Goal: Task Accomplishment & Management: Use online tool/utility

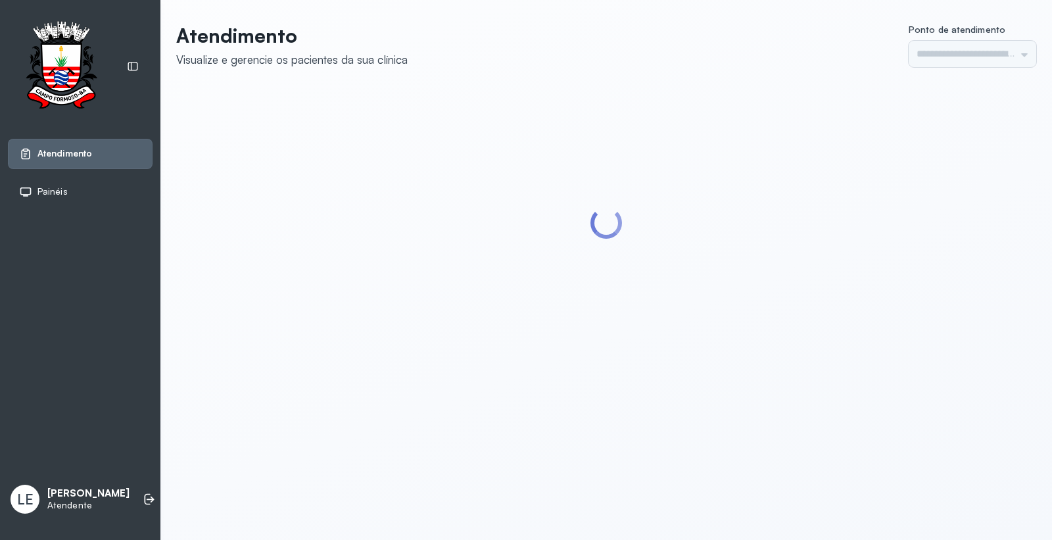
type input "*********"
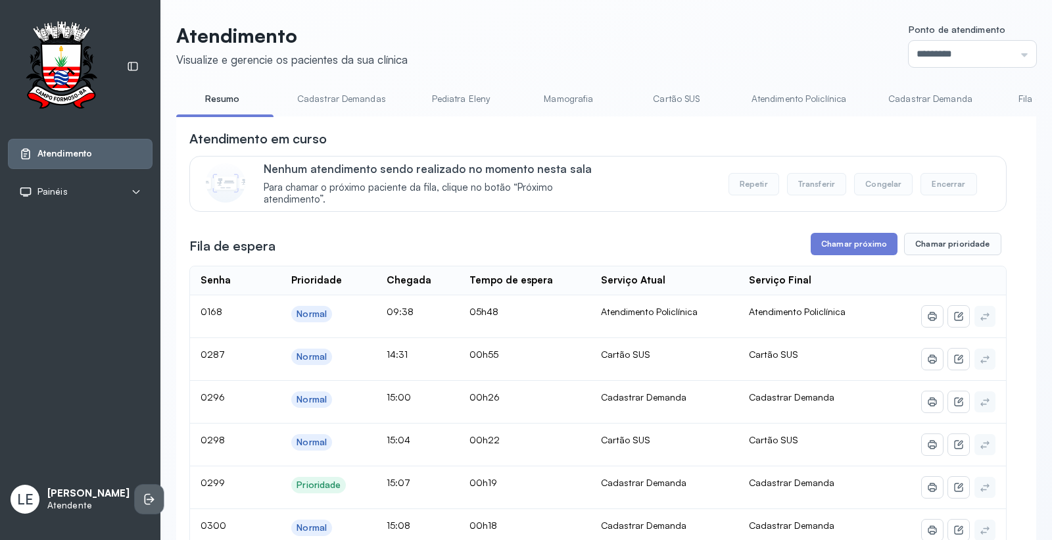
click at [145, 500] on icon at bounding box center [148, 499] width 6 height 11
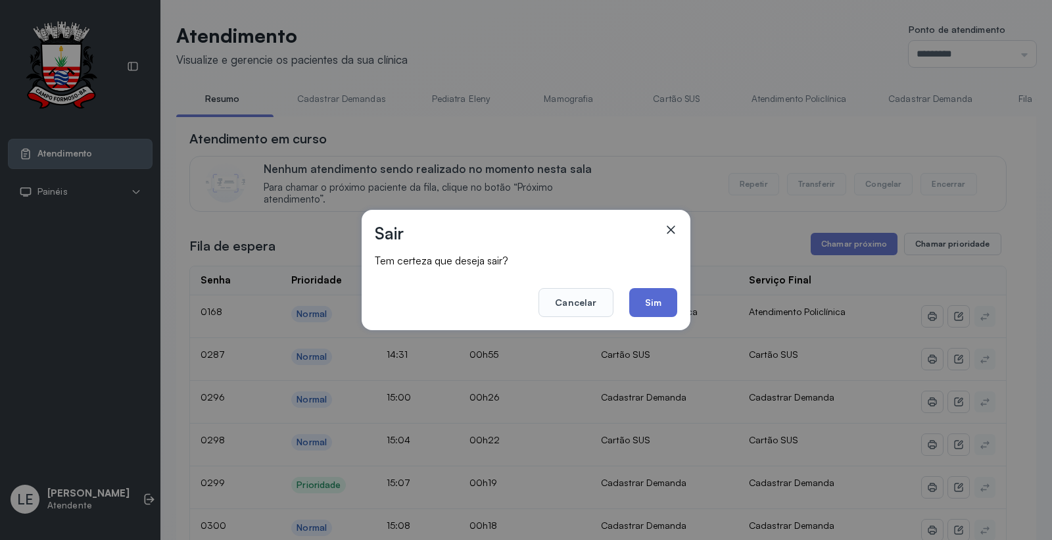
click at [661, 310] on button "Sim" at bounding box center [653, 302] width 48 height 29
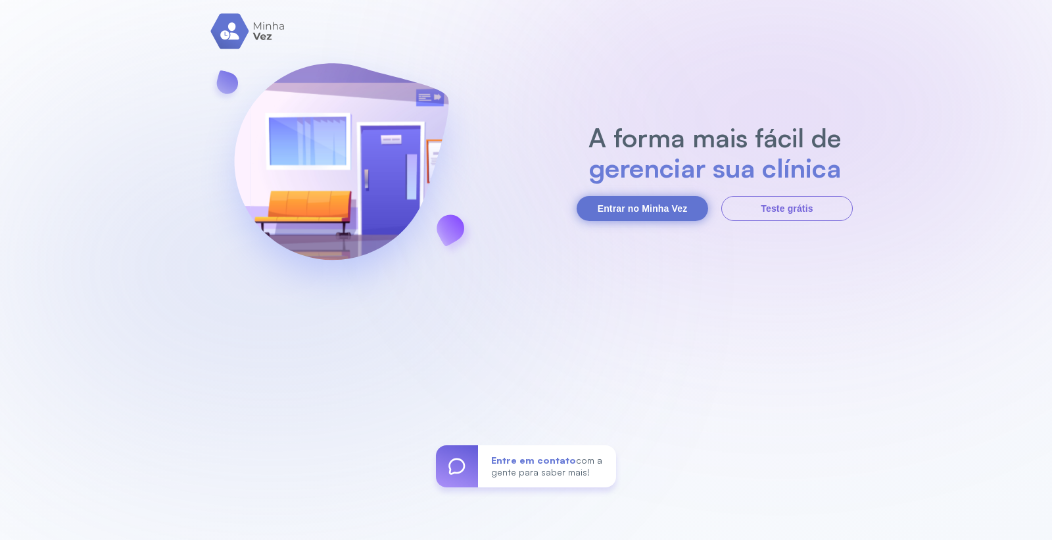
click at [636, 211] on button "Entrar no Minha Vez" at bounding box center [642, 208] width 131 height 25
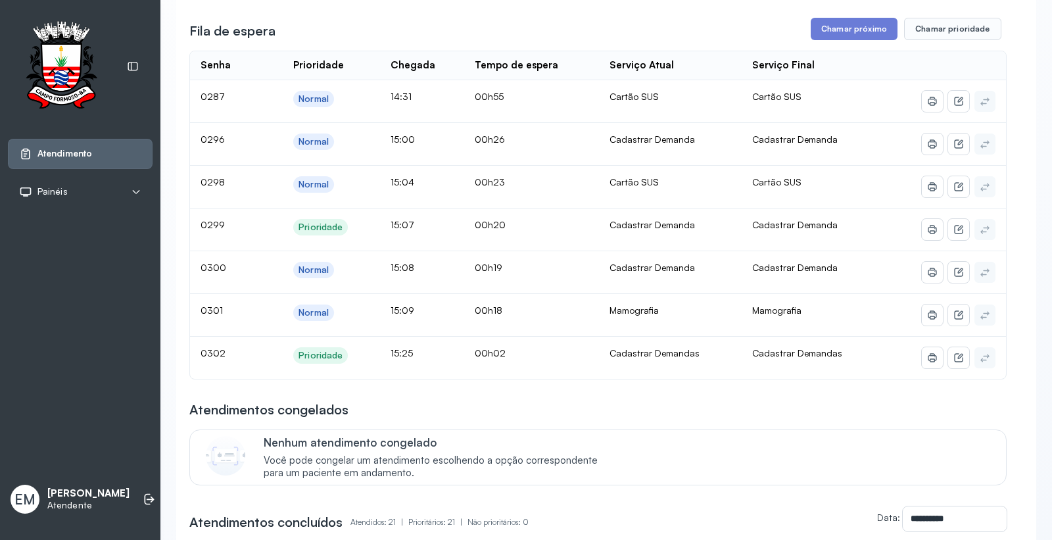
scroll to position [219, 0]
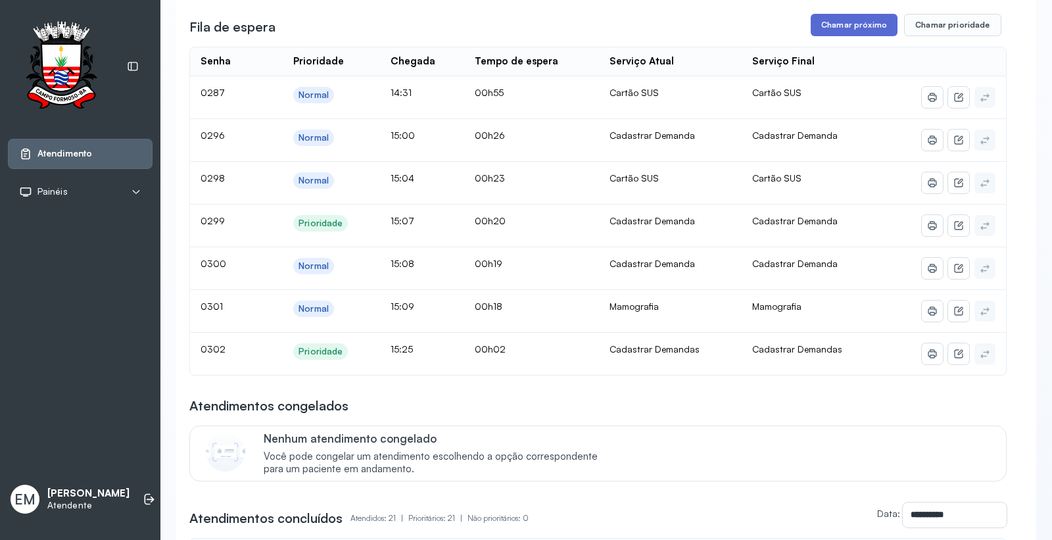
click at [843, 23] on button "Chamar próximo" at bounding box center [854, 25] width 87 height 22
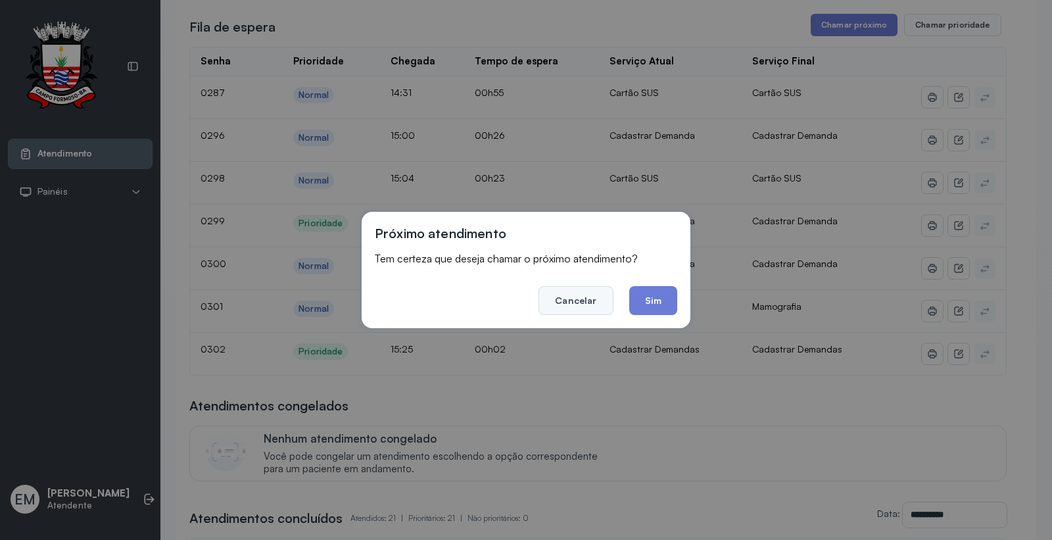
click at [546, 306] on button "Cancelar" at bounding box center [575, 300] width 74 height 29
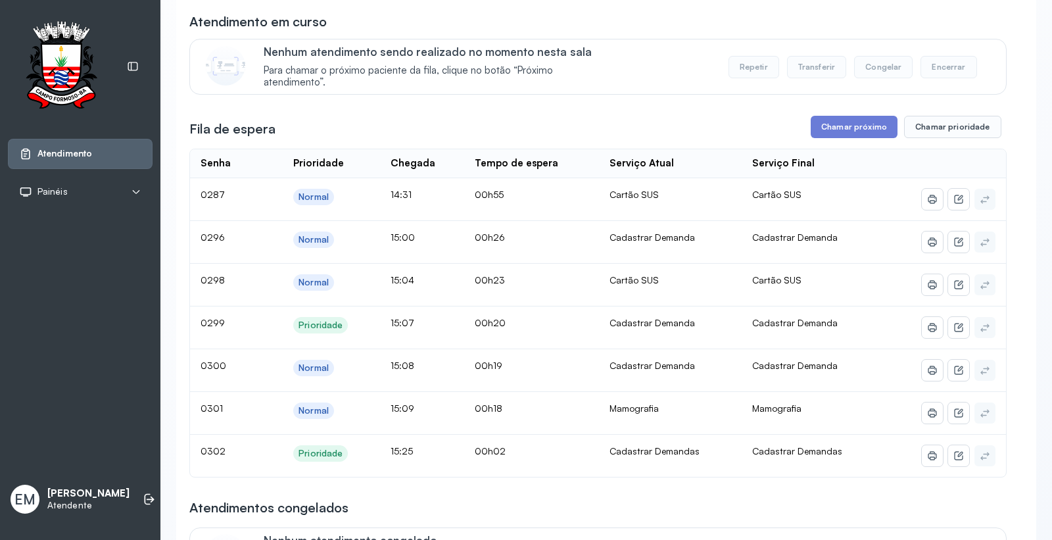
scroll to position [0, 0]
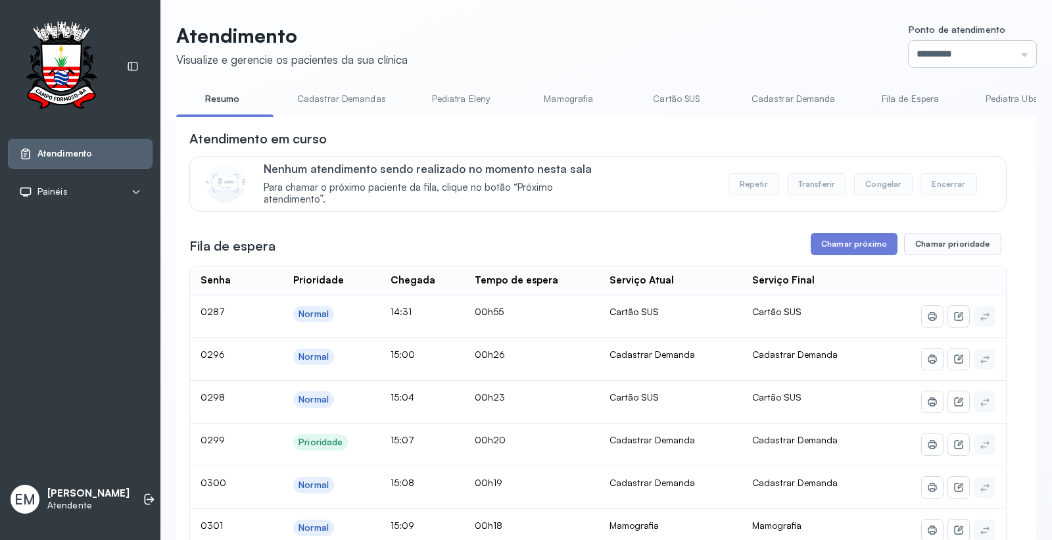
click at [937, 45] on input "*********" at bounding box center [972, 54] width 128 height 26
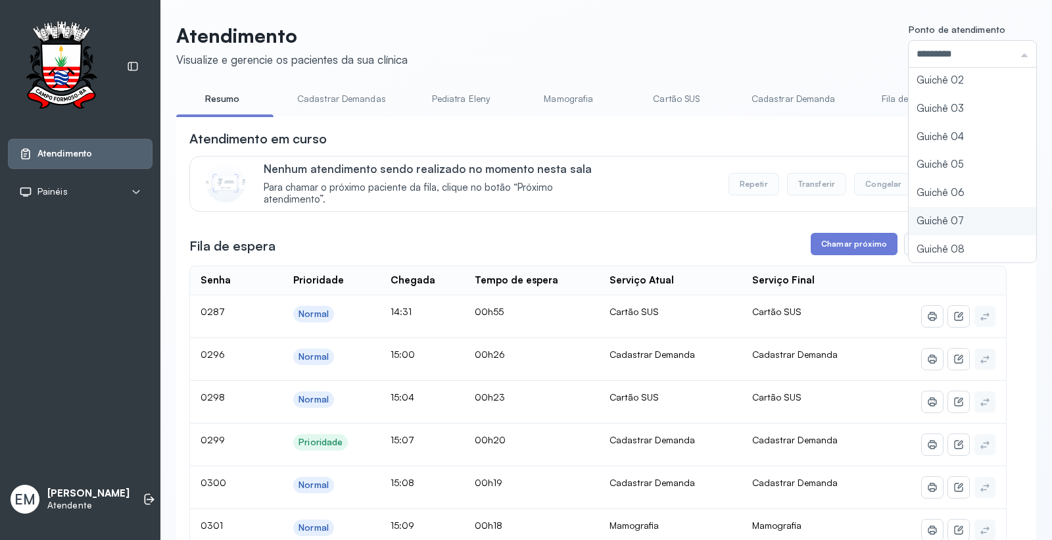
type input "*********"
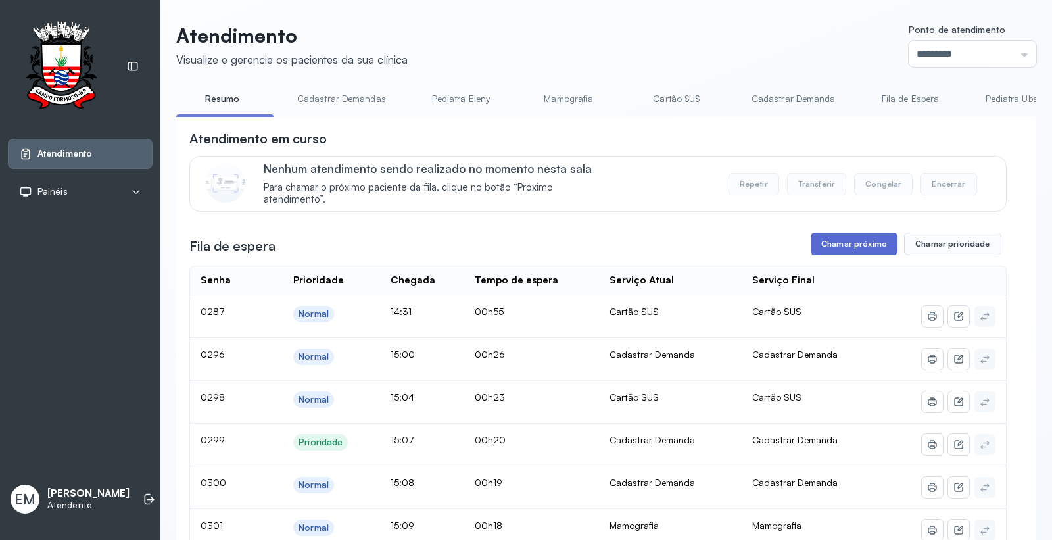
click at [857, 252] on button "Chamar próximo" at bounding box center [854, 244] width 87 height 22
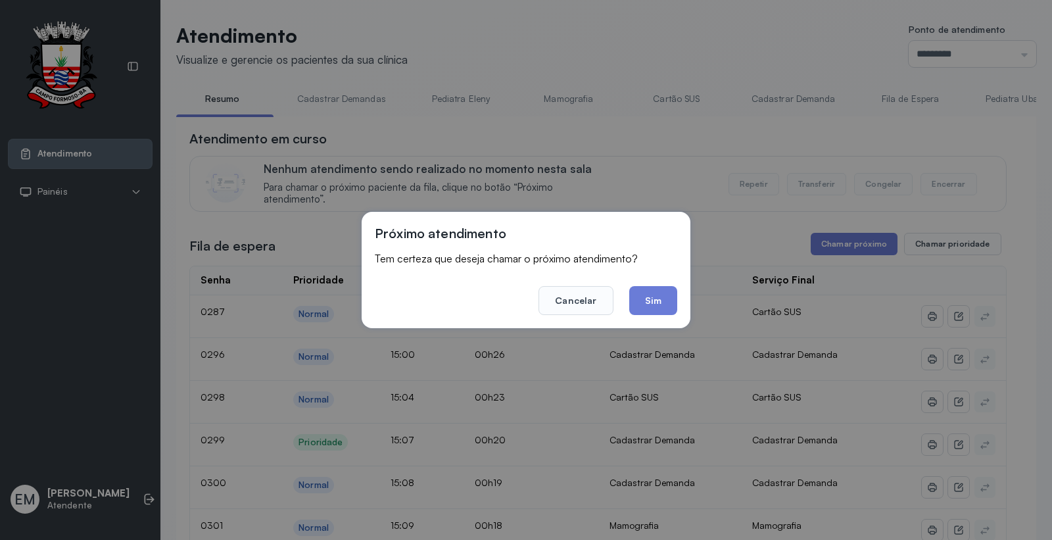
click at [680, 301] on div "Próximo atendimento Tem certeza que deseja chamar o próximo atendimento? Cancel…" at bounding box center [526, 270] width 329 height 116
click at [669, 301] on button "Sim" at bounding box center [653, 300] width 48 height 29
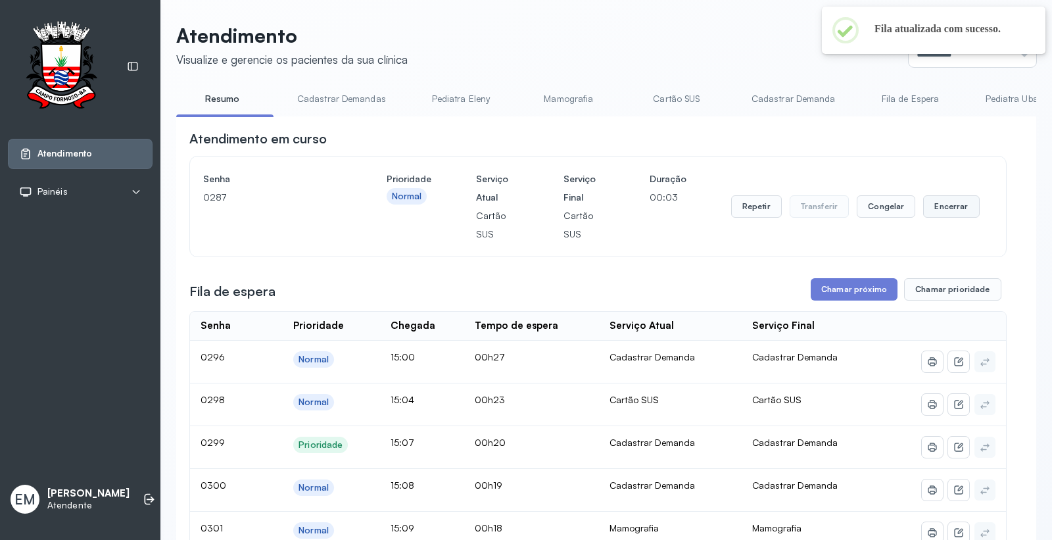
click at [927, 207] on button "Encerrar" at bounding box center [951, 206] width 56 height 22
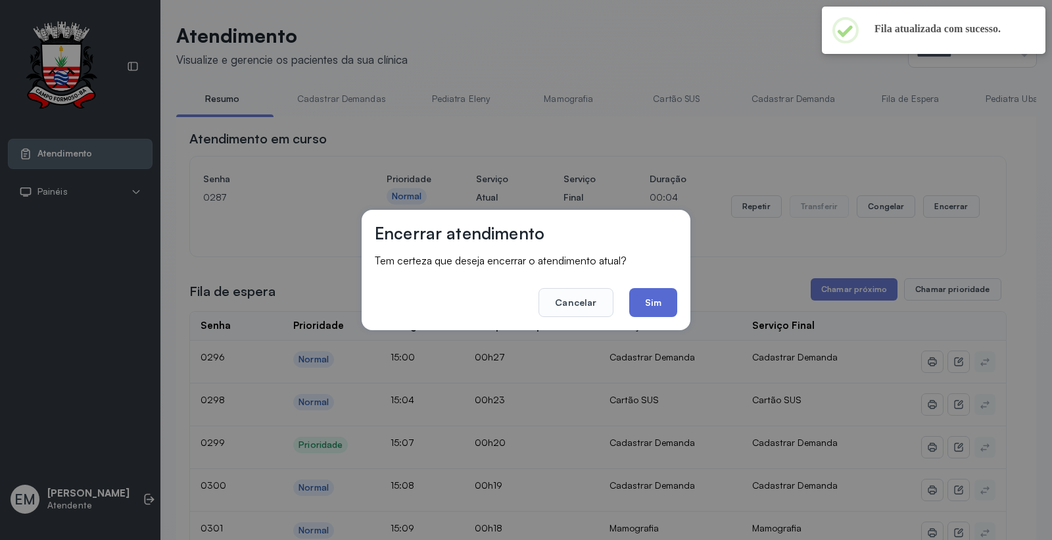
click at [639, 303] on button "Sim" at bounding box center [653, 302] width 48 height 29
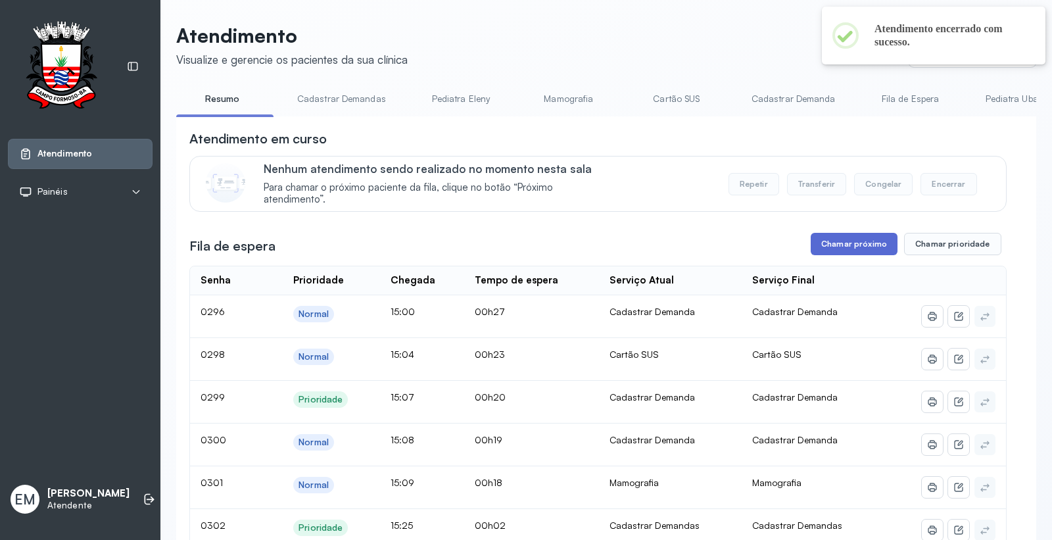
click at [849, 237] on button "Chamar próximo" at bounding box center [854, 244] width 87 height 22
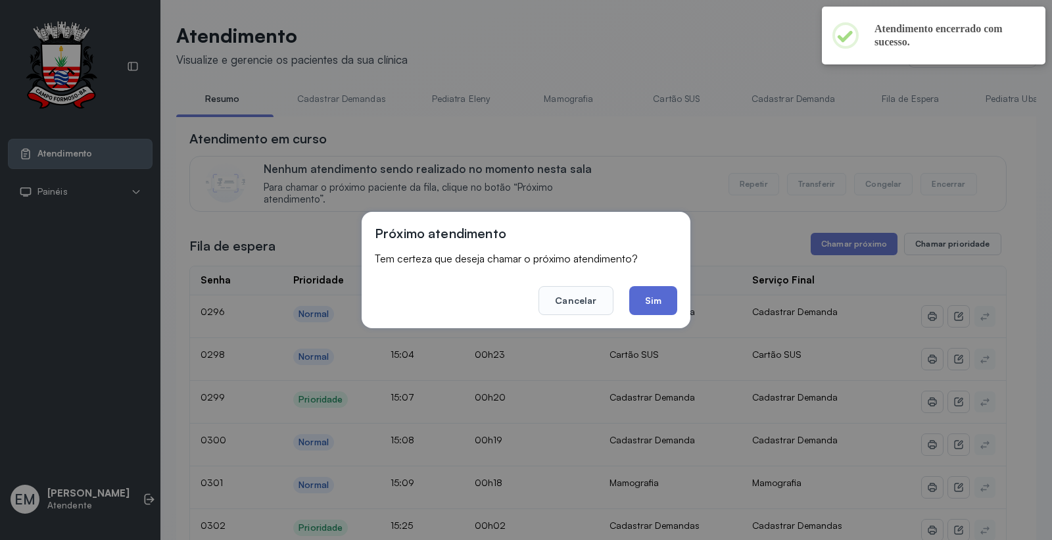
click at [647, 293] on button "Sim" at bounding box center [653, 300] width 48 height 29
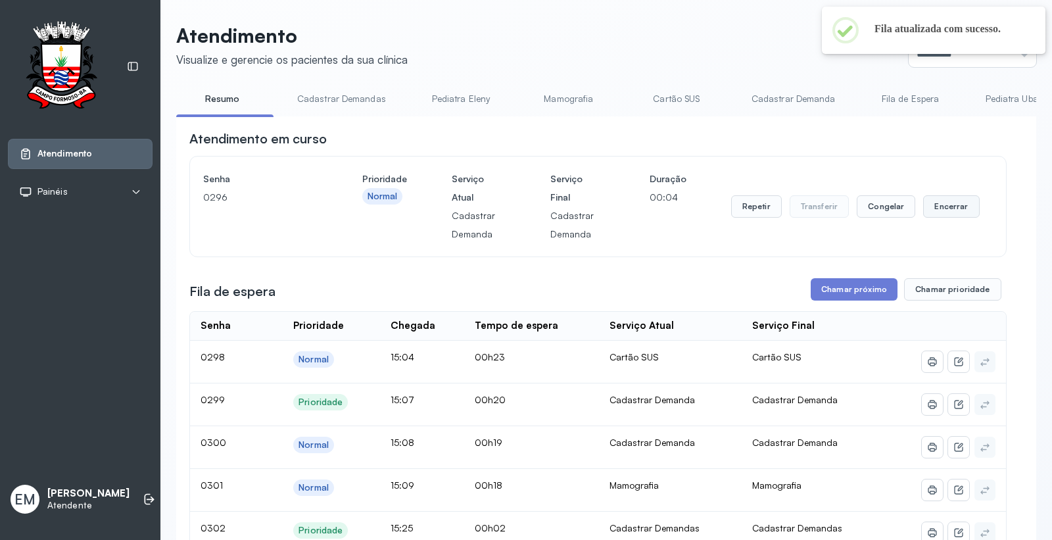
click at [930, 207] on button "Encerrar" at bounding box center [951, 206] width 56 height 22
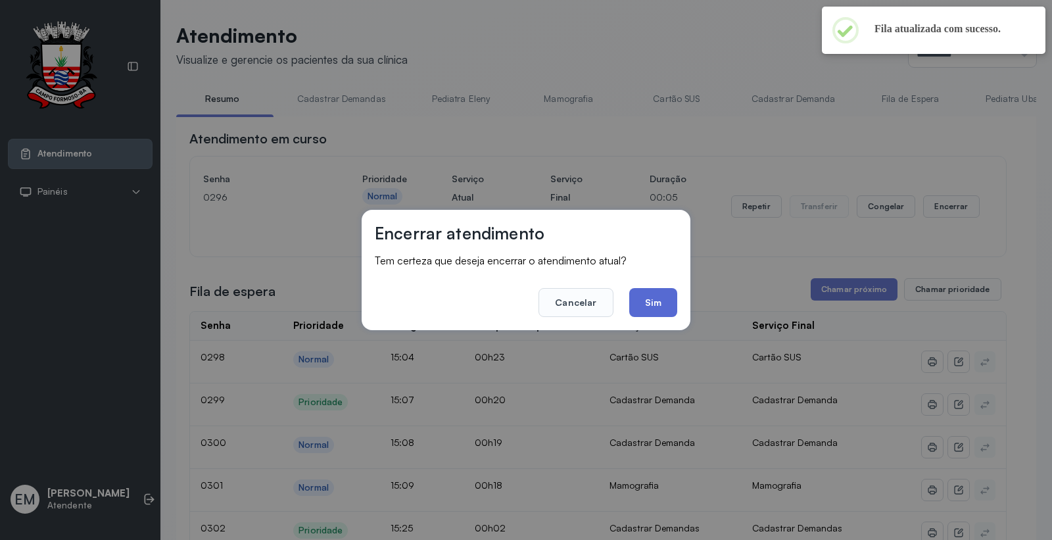
click at [646, 299] on button "Sim" at bounding box center [653, 302] width 48 height 29
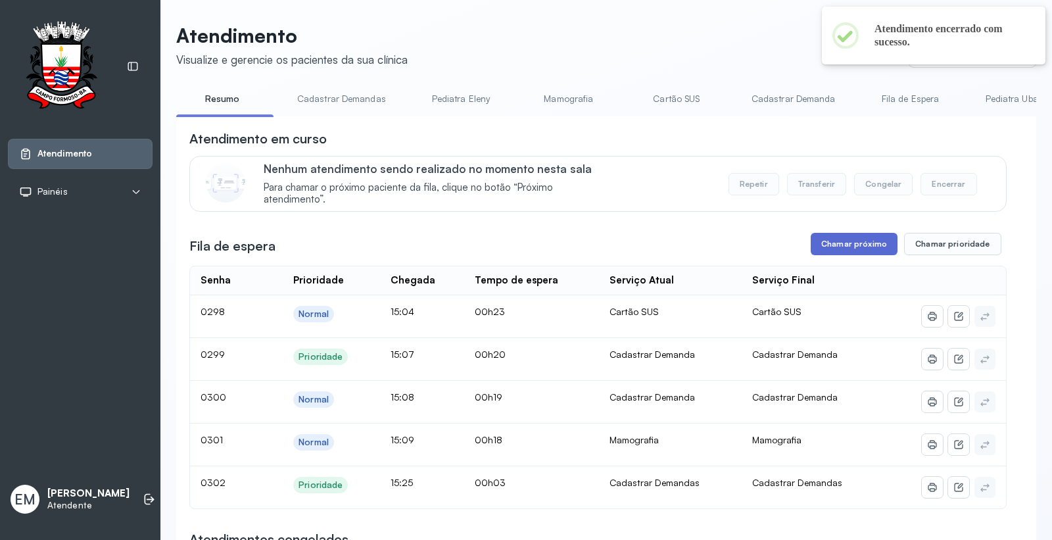
click at [855, 248] on button "Chamar próximo" at bounding box center [854, 244] width 87 height 22
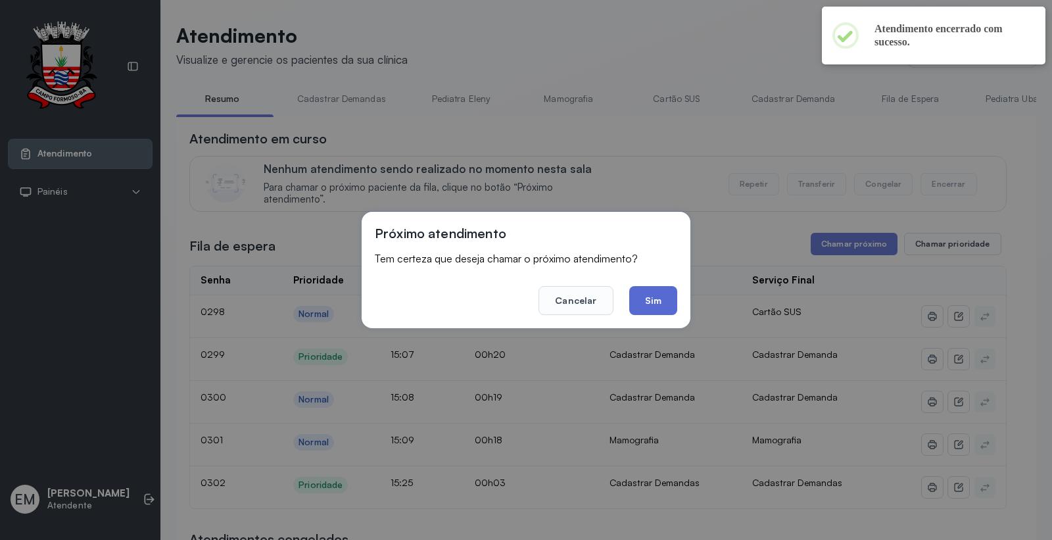
click at [667, 300] on button "Sim" at bounding box center [653, 300] width 48 height 29
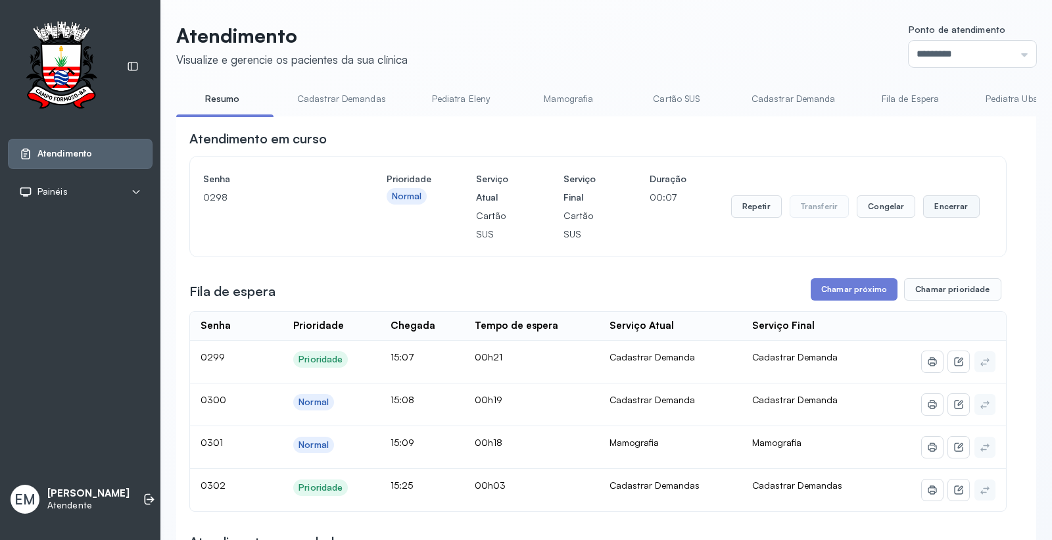
click at [935, 208] on button "Encerrar" at bounding box center [951, 206] width 56 height 22
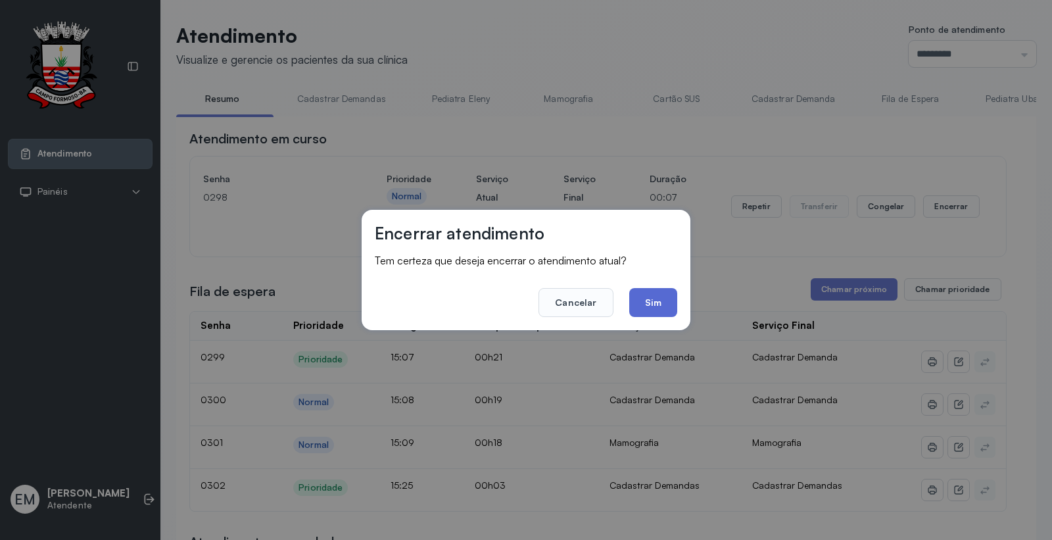
click at [674, 306] on button "Sim" at bounding box center [653, 302] width 48 height 29
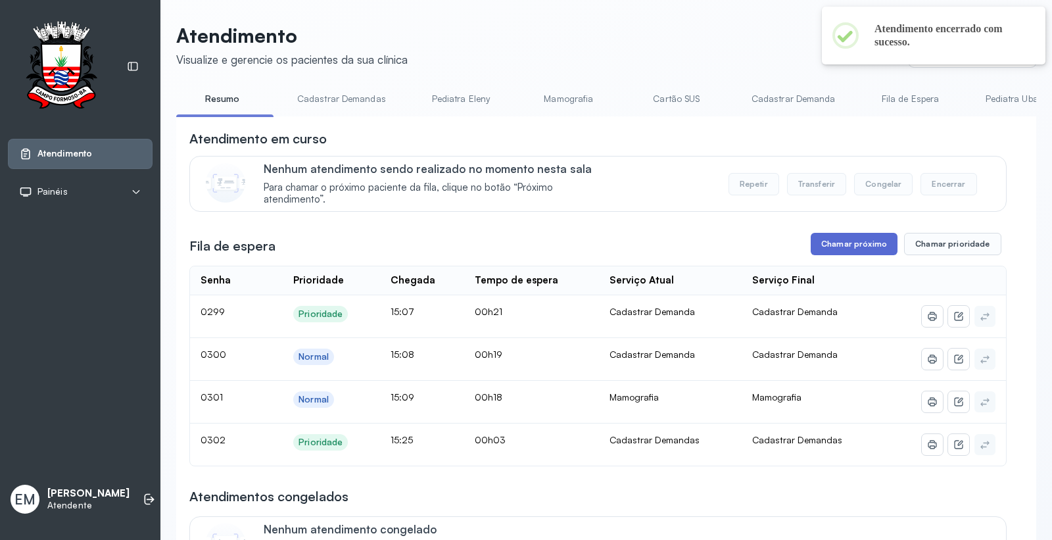
click at [852, 247] on button "Chamar próximo" at bounding box center [854, 244] width 87 height 22
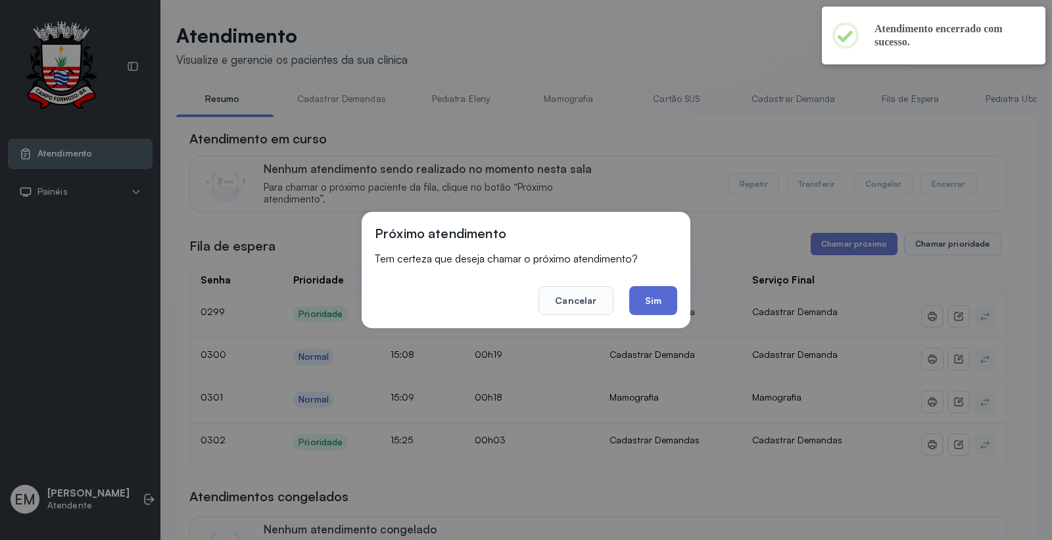
click at [653, 300] on button "Sim" at bounding box center [653, 300] width 48 height 29
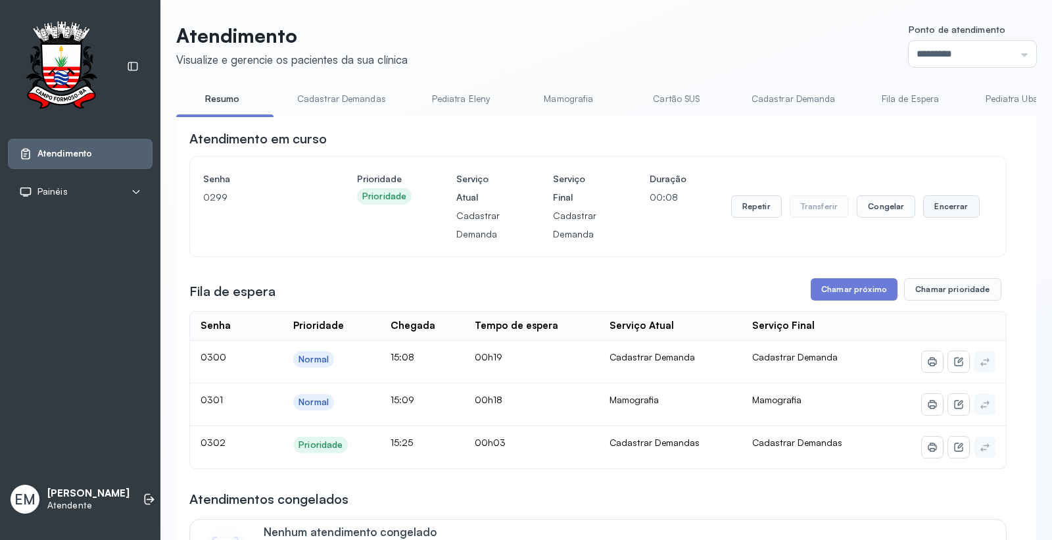
click at [946, 213] on button "Encerrar" at bounding box center [951, 206] width 56 height 22
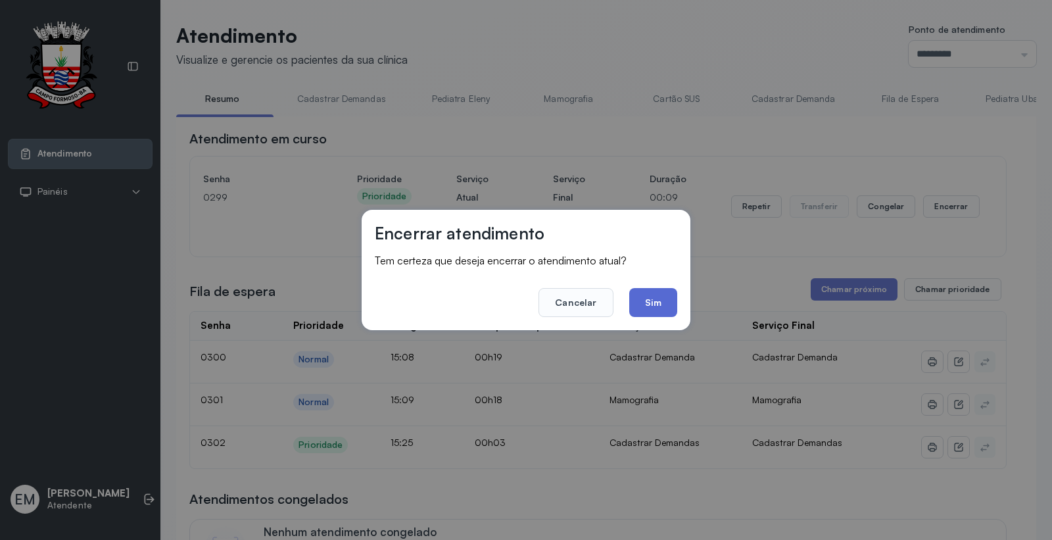
click at [642, 305] on button "Sim" at bounding box center [653, 302] width 48 height 29
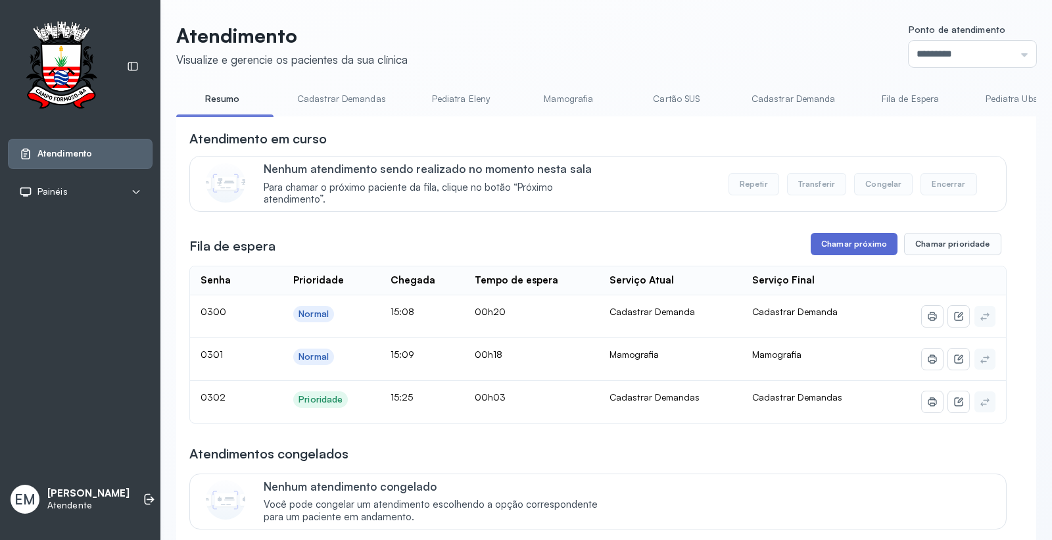
click at [837, 239] on button "Chamar próximo" at bounding box center [854, 244] width 87 height 22
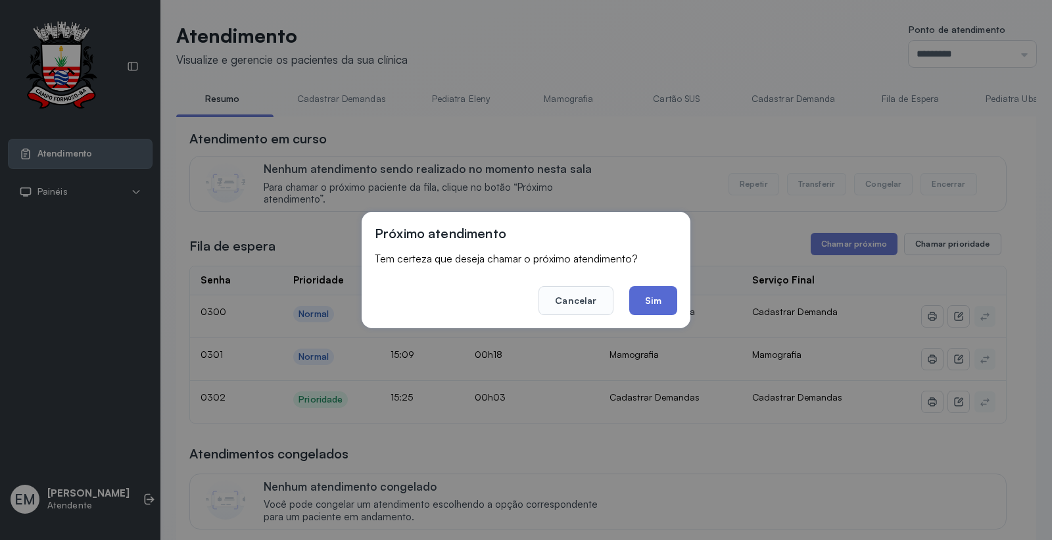
click at [659, 297] on button "Sim" at bounding box center [653, 300] width 48 height 29
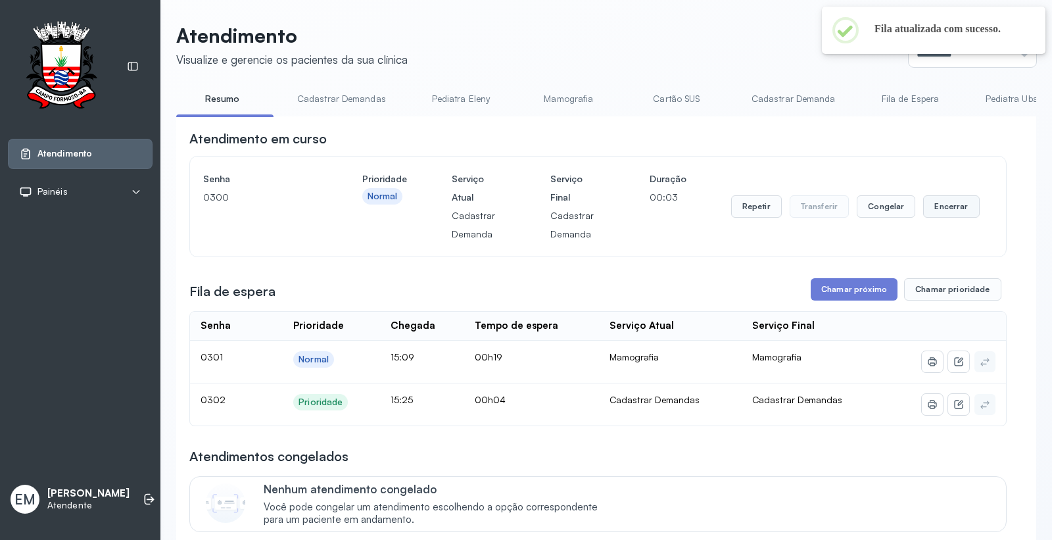
click at [946, 208] on button "Encerrar" at bounding box center [951, 206] width 56 height 22
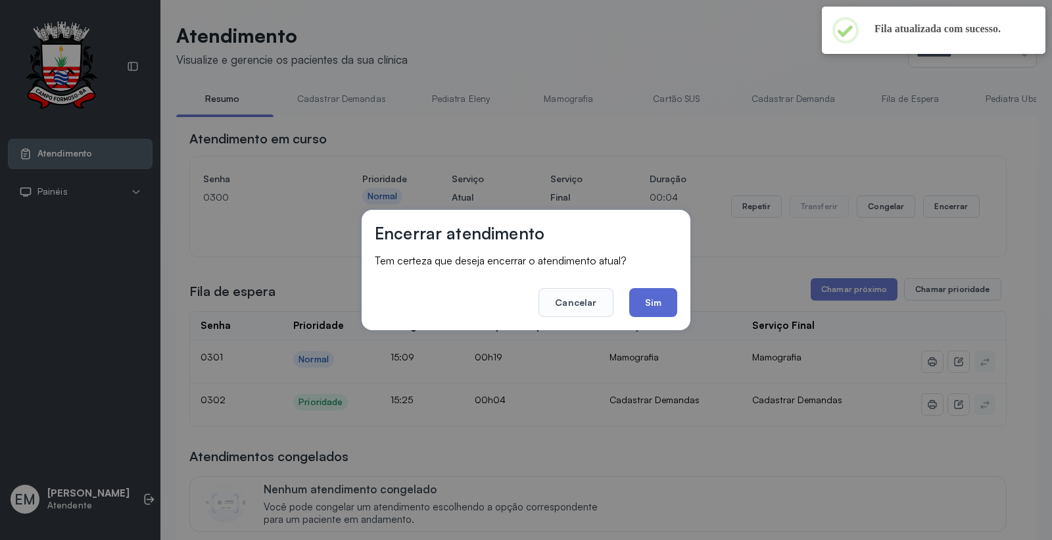
click at [665, 307] on button "Sim" at bounding box center [653, 302] width 48 height 29
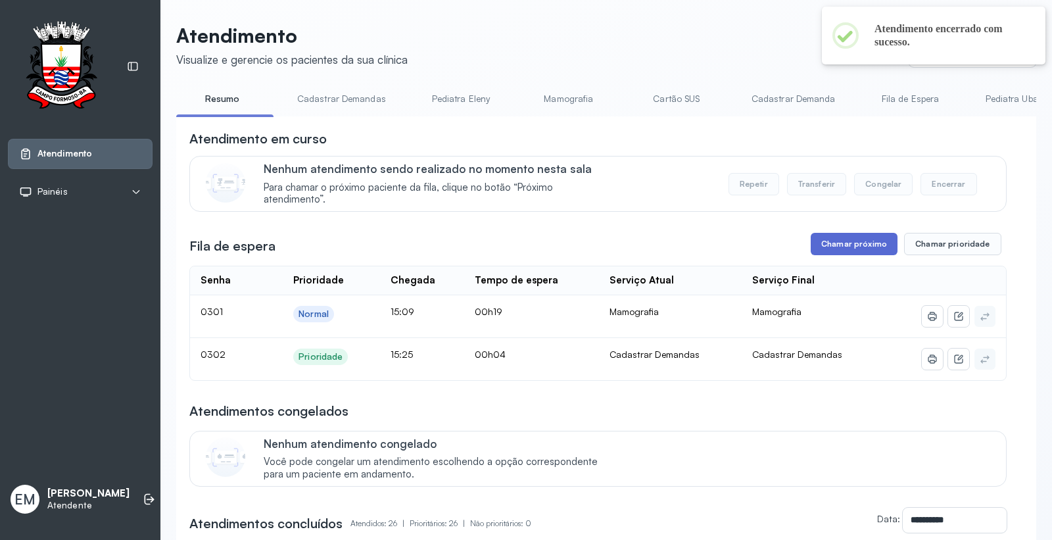
click at [837, 252] on button "Chamar próximo" at bounding box center [854, 244] width 87 height 22
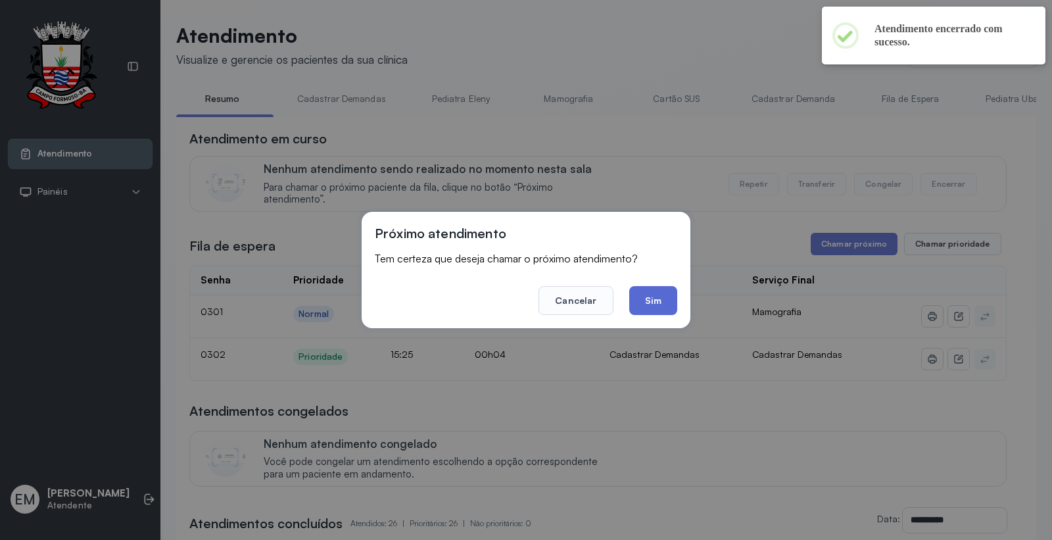
click at [672, 296] on button "Sim" at bounding box center [653, 300] width 48 height 29
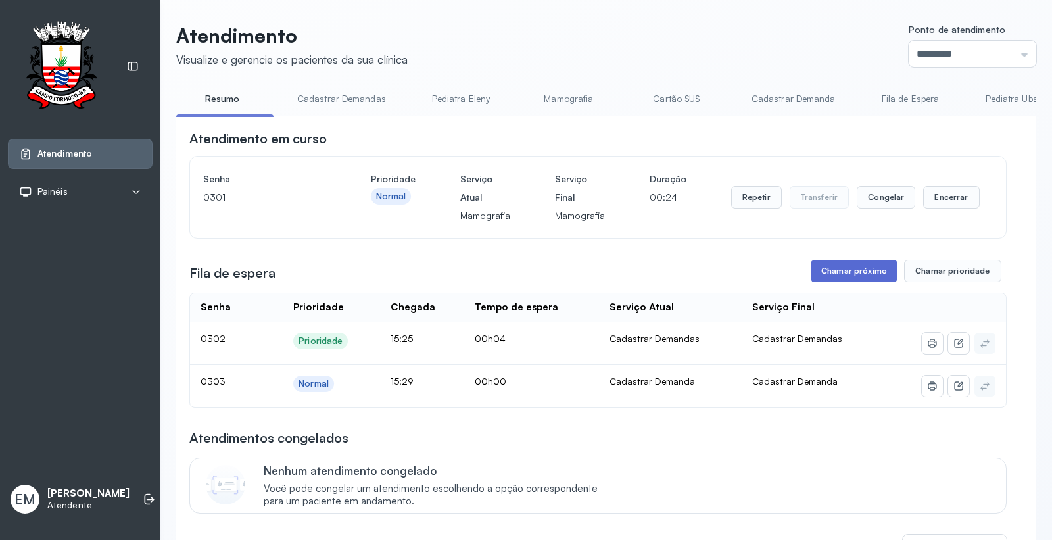
click at [844, 282] on button "Chamar próximo" at bounding box center [854, 271] width 87 height 22
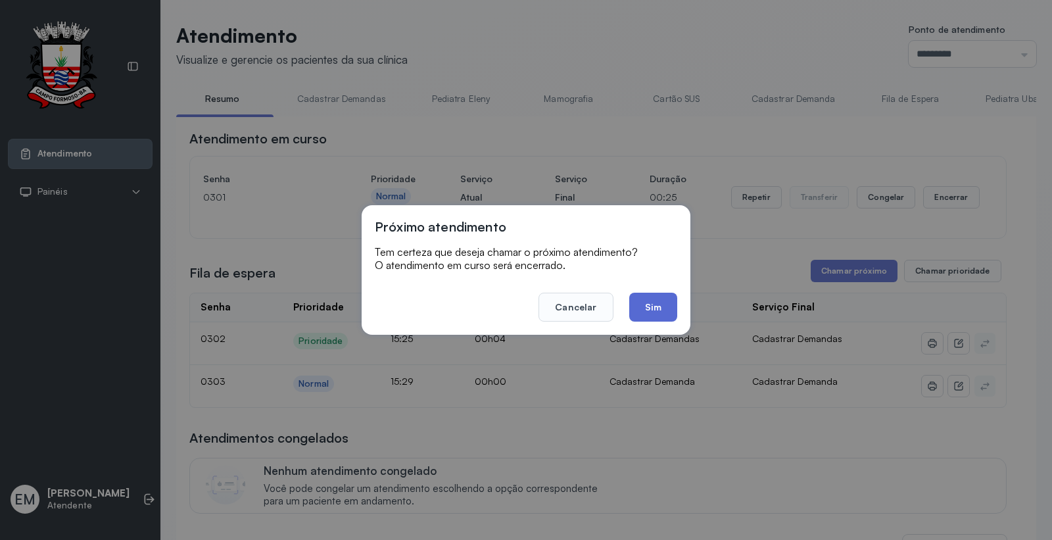
click at [651, 310] on button "Sim" at bounding box center [653, 307] width 48 height 29
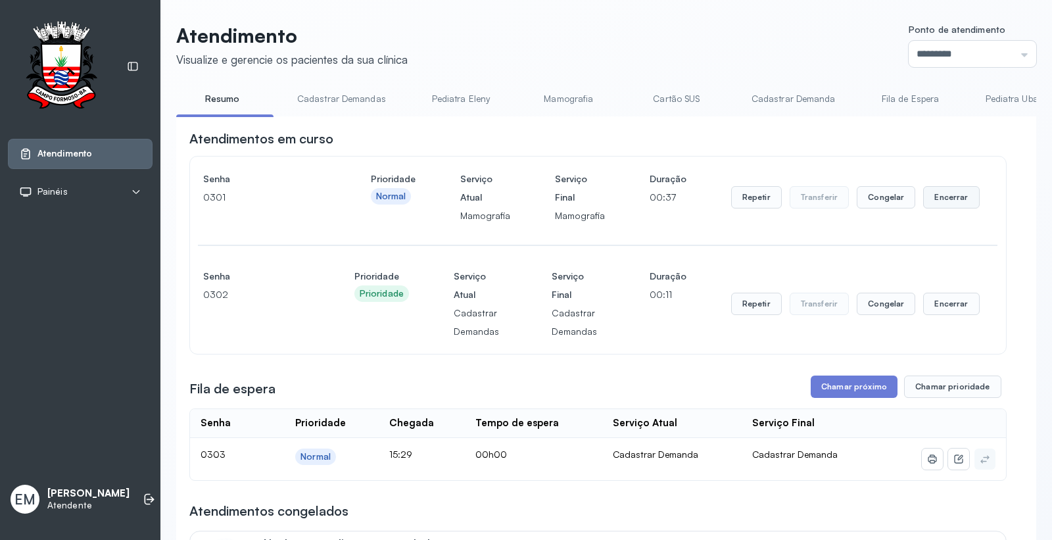
click at [946, 194] on button "Encerrar" at bounding box center [951, 197] width 56 height 22
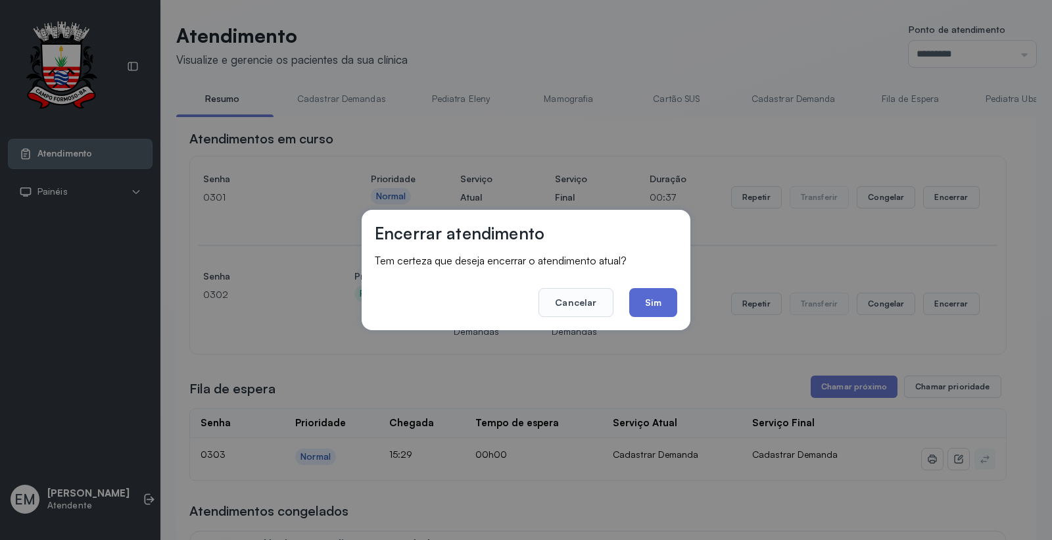
click at [648, 294] on button "Sim" at bounding box center [653, 302] width 48 height 29
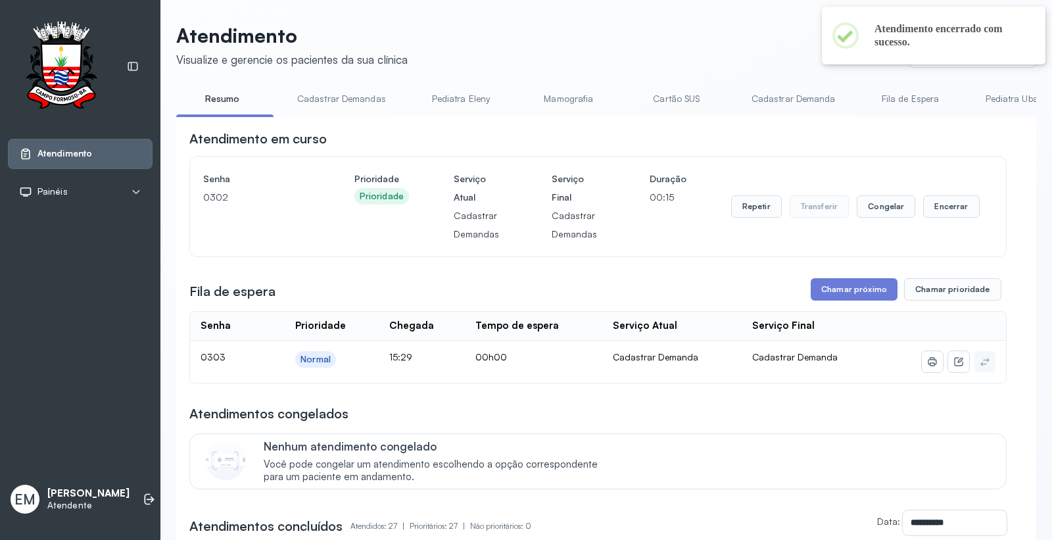
click at [946, 197] on div "Repetir Transferir Congelar Encerrar" at bounding box center [855, 207] width 248 height 74
click at [929, 222] on div "Repetir Transferir Congelar Encerrar" at bounding box center [855, 207] width 248 height 74
click at [944, 214] on button "Encerrar" at bounding box center [951, 206] width 56 height 22
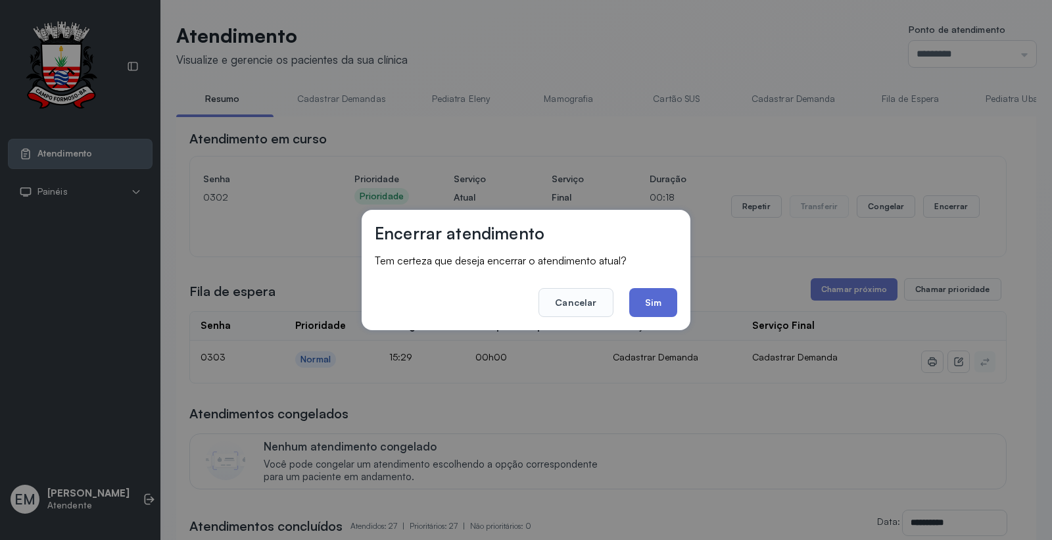
click at [667, 296] on button "Sim" at bounding box center [653, 302] width 48 height 29
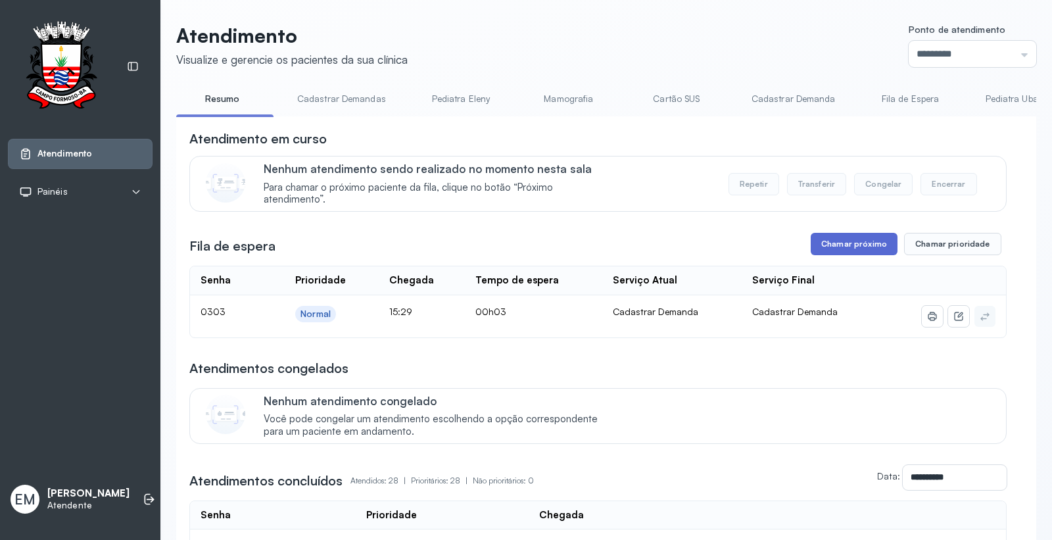
click at [813, 247] on button "Chamar próximo" at bounding box center [854, 244] width 87 height 22
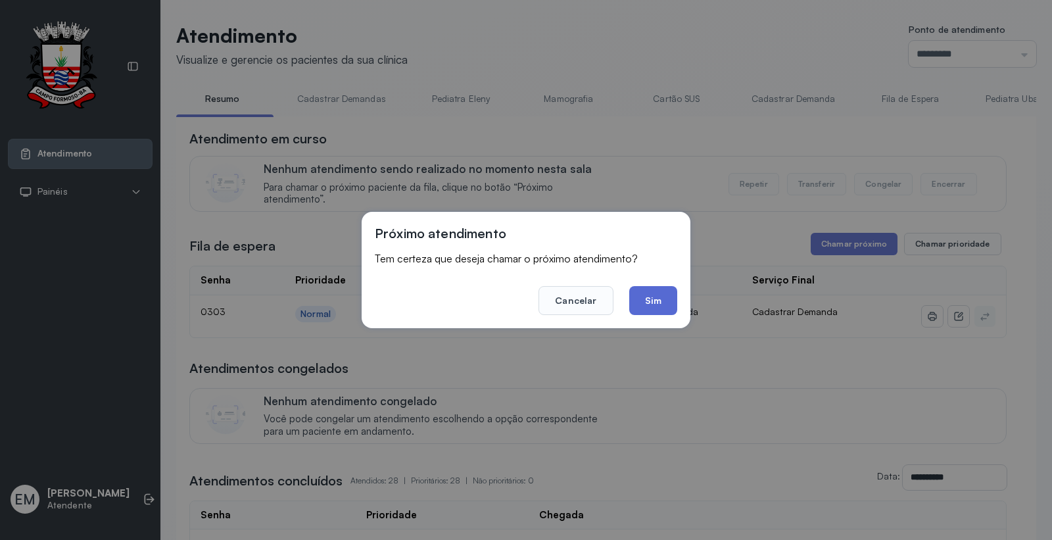
click at [663, 309] on button "Sim" at bounding box center [653, 300] width 48 height 29
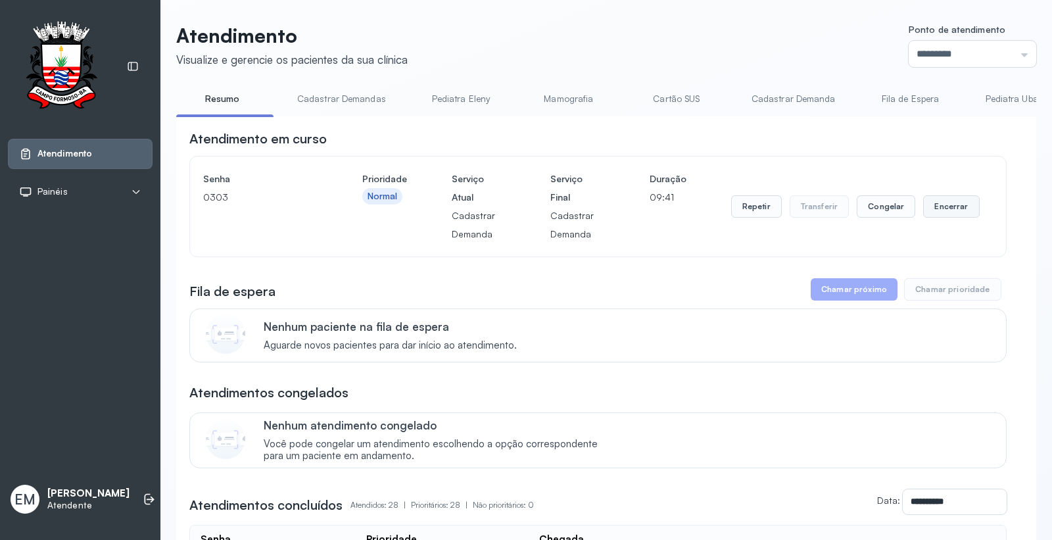
click at [934, 212] on button "Encerrar" at bounding box center [951, 206] width 56 height 22
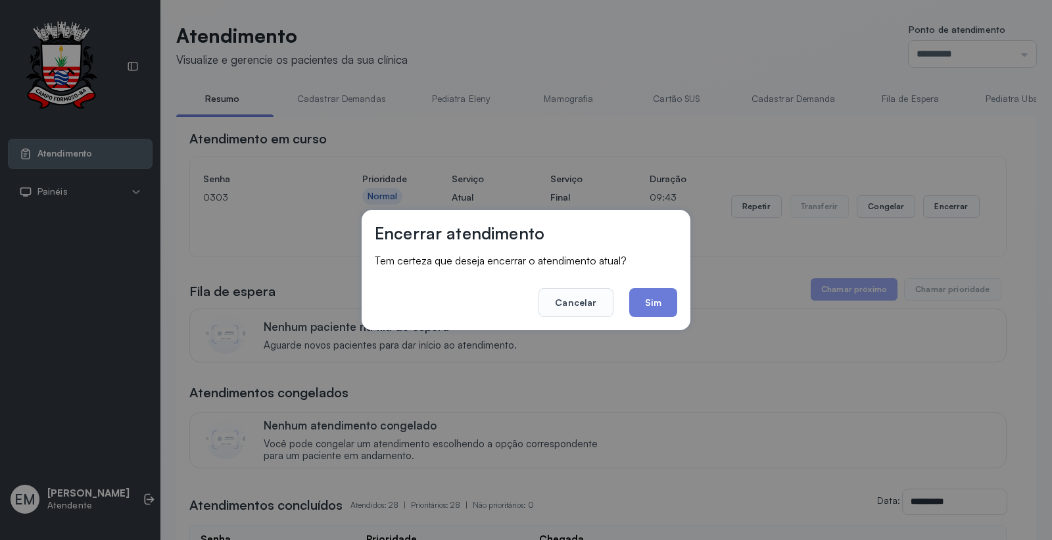
click at [648, 299] on button "Sim" at bounding box center [653, 302] width 48 height 29
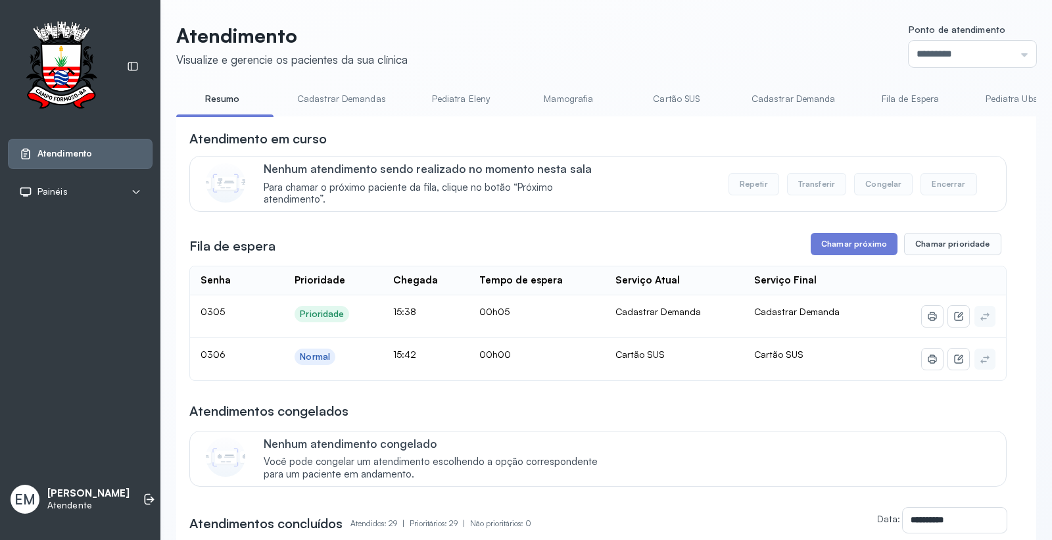
click at [672, 95] on link "Cartão SUS" at bounding box center [676, 99] width 92 height 22
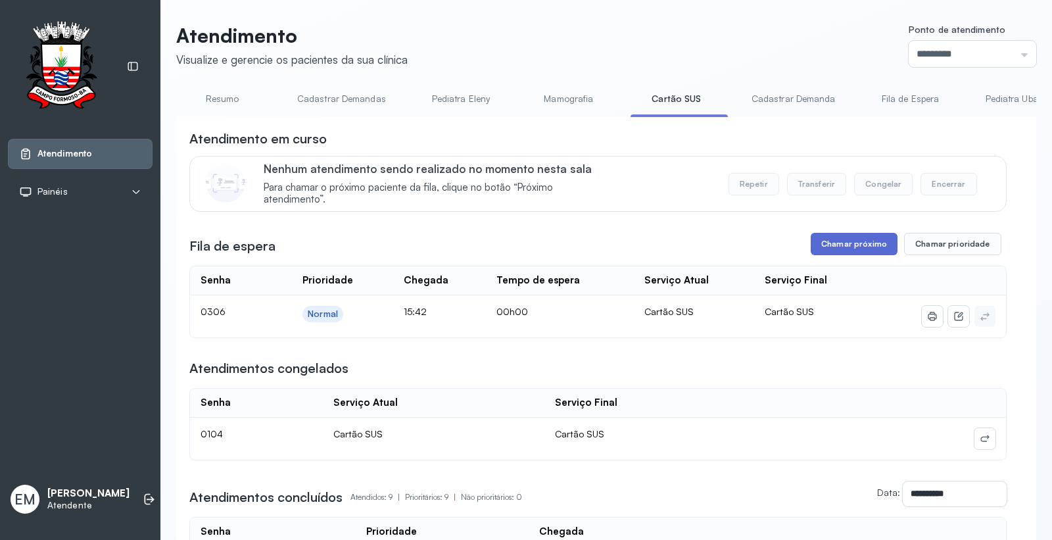
click at [865, 247] on button "Chamar próximo" at bounding box center [854, 244] width 87 height 22
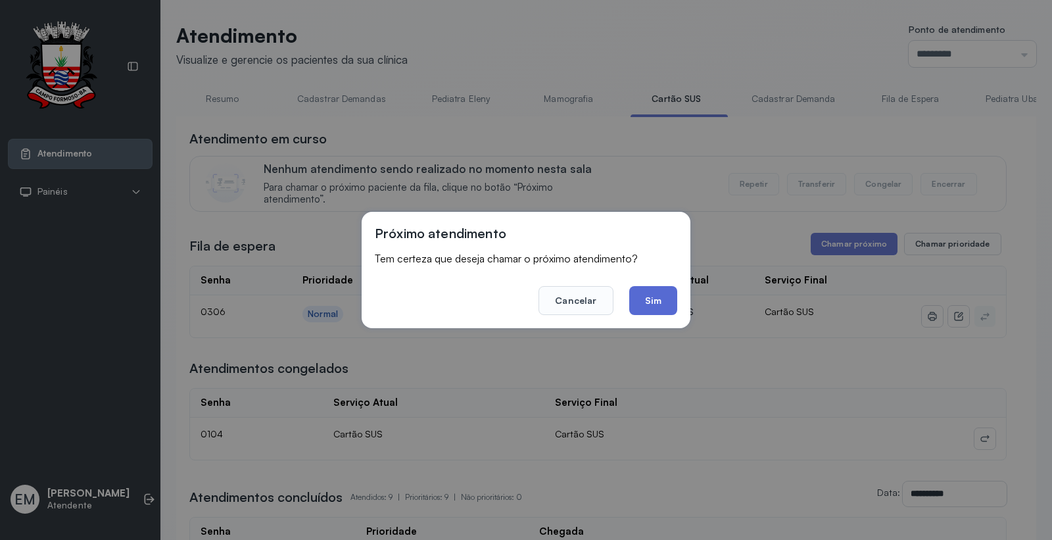
click at [653, 287] on button "Sim" at bounding box center [653, 300] width 48 height 29
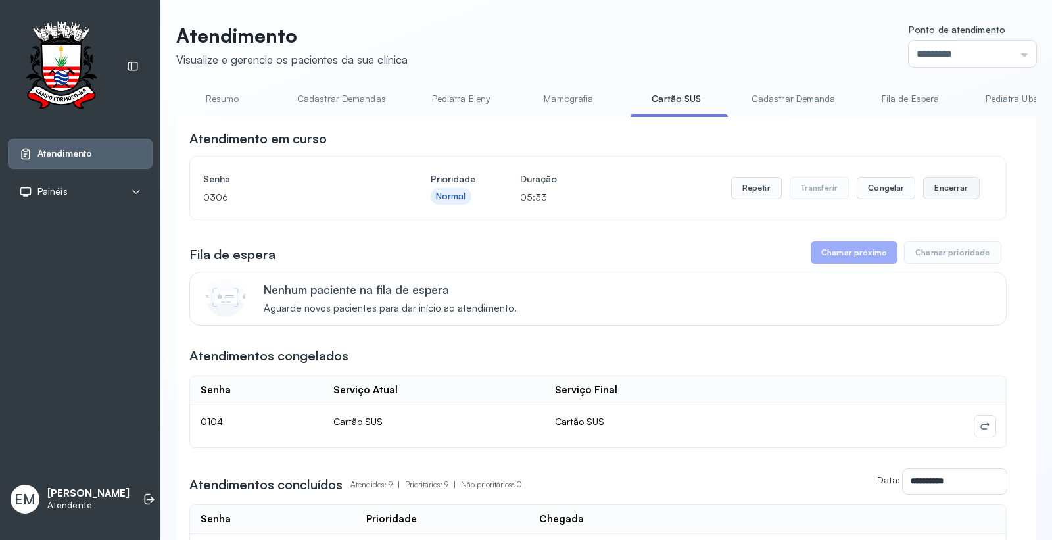
click at [935, 191] on button "Encerrar" at bounding box center [951, 188] width 56 height 22
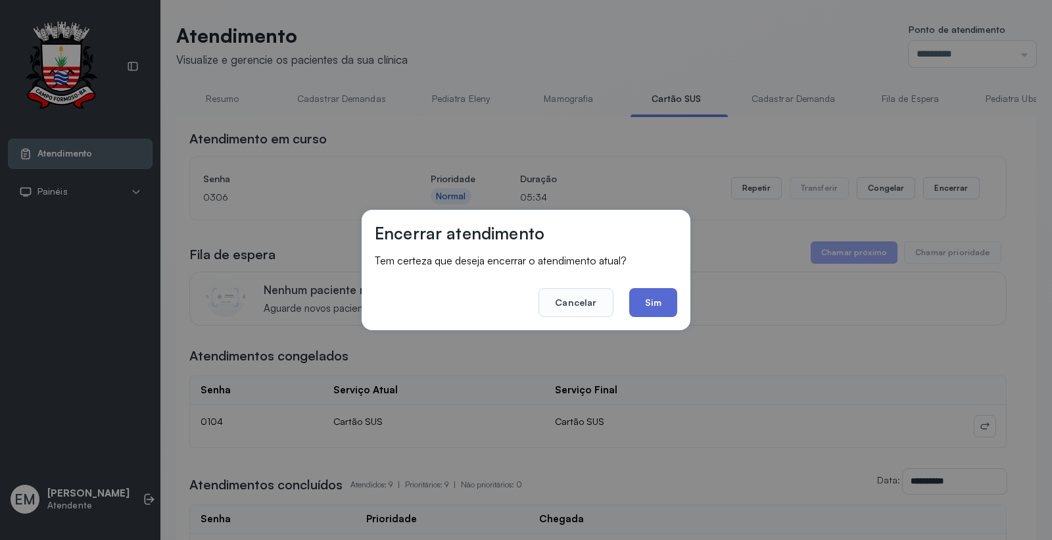
click at [673, 300] on button "Sim" at bounding box center [653, 302] width 48 height 29
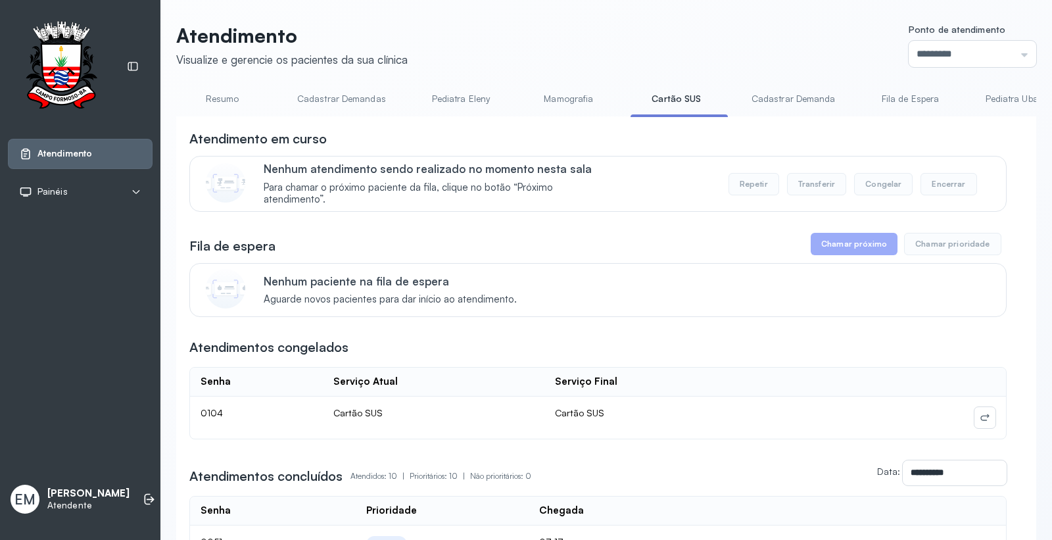
click at [114, 485] on p "Emilly Micaella Maia" at bounding box center [88, 493] width 82 height 12
click at [135, 485] on li at bounding box center [149, 498] width 29 height 29
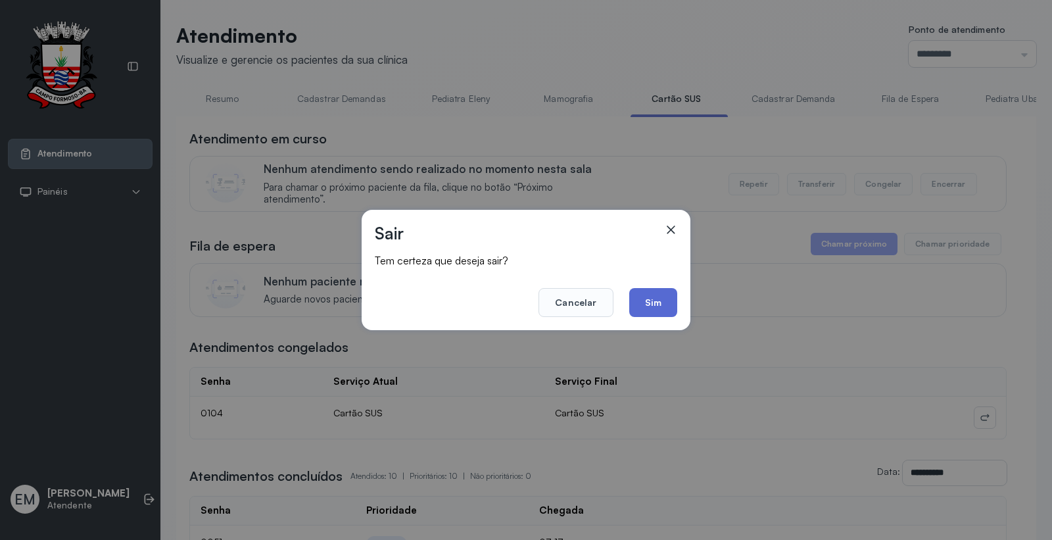
click at [654, 299] on button "Sim" at bounding box center [653, 302] width 48 height 29
